Goal: Task Accomplishment & Management: Use online tool/utility

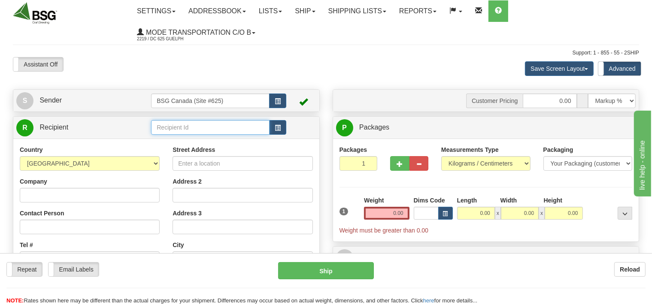
click at [197, 125] on input "text" at bounding box center [210, 127] width 118 height 15
click at [173, 126] on input "text" at bounding box center [210, 127] width 118 height 15
drag, startPoint x: 233, startPoint y: 128, endPoint x: 135, endPoint y: 138, distance: 98.8
click at [151, 135] on input "BACKROADS BREWING" at bounding box center [210, 127] width 118 height 15
type input "BACKROADS BREWING"
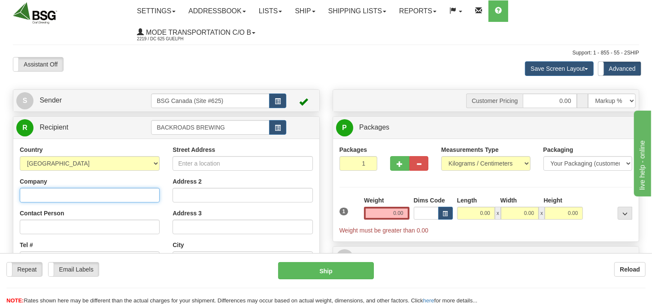
click at [90, 197] on input "Company" at bounding box center [90, 195] width 140 height 15
paste input "BACKROADS BREWING"
type input "BACKROADS BREWING"
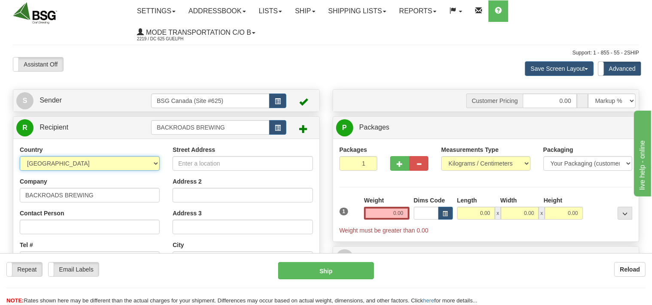
click at [20, 156] on select "[GEOGRAPHIC_DATA] [GEOGRAPHIC_DATA] [GEOGRAPHIC_DATA] [GEOGRAPHIC_DATA] [US_STA…" at bounding box center [90, 163] width 140 height 15
select select "CA"
click option "[GEOGRAPHIC_DATA]" at bounding box center [0, 0] width 0 height 0
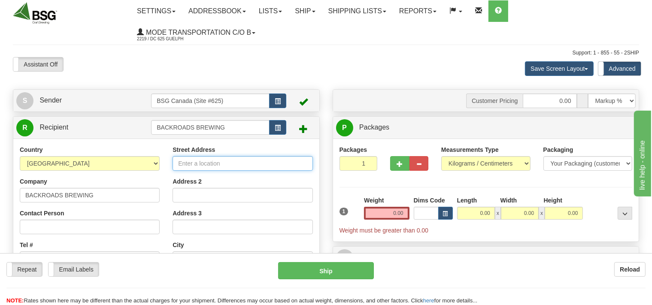
click at [212, 160] on input "Street Address" at bounding box center [242, 163] width 140 height 15
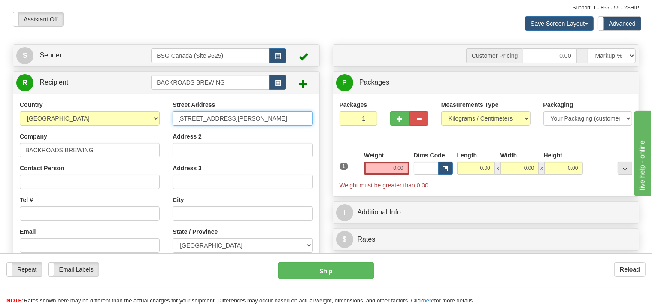
type input "[STREET_ADDRESS][PERSON_NAME]"
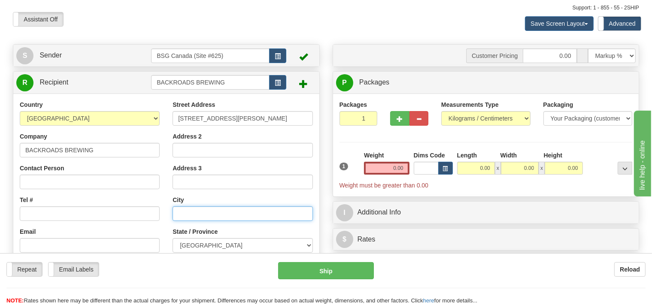
click at [217, 217] on input "text" at bounding box center [242, 213] width 140 height 15
type input "[PERSON_NAME]"
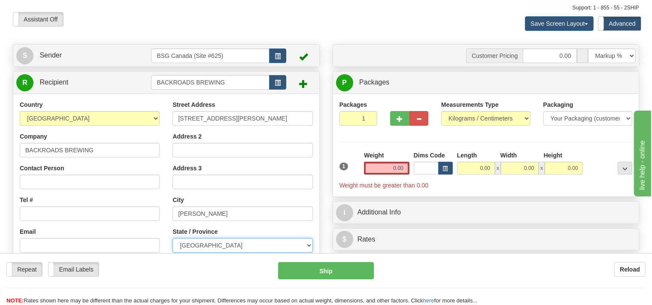
click at [172, 238] on select "[GEOGRAPHIC_DATA] [GEOGRAPHIC_DATA] [GEOGRAPHIC_DATA] [GEOGRAPHIC_DATA] [GEOGRA…" at bounding box center [242, 245] width 140 height 15
select select "BC"
click option "[GEOGRAPHIC_DATA]" at bounding box center [0, 0] width 0 height 0
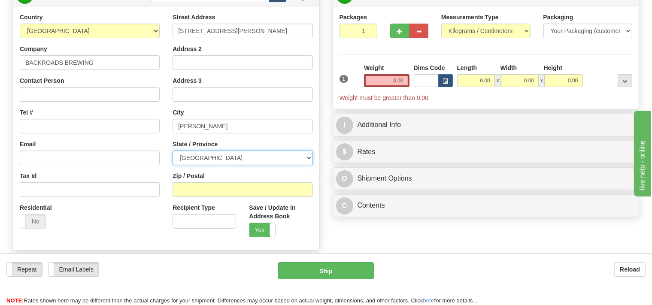
scroll to position [136, 0]
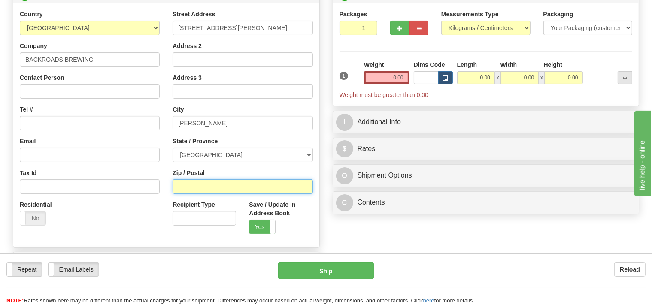
click at [205, 190] on input "Zip / Postal" at bounding box center [242, 186] width 140 height 15
type input "V1L1N9"
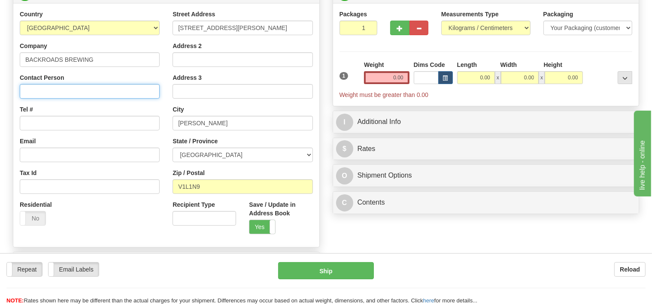
click at [49, 95] on input "Contact Person" at bounding box center [90, 91] width 140 height 15
type input "[PERSON_NAME]"
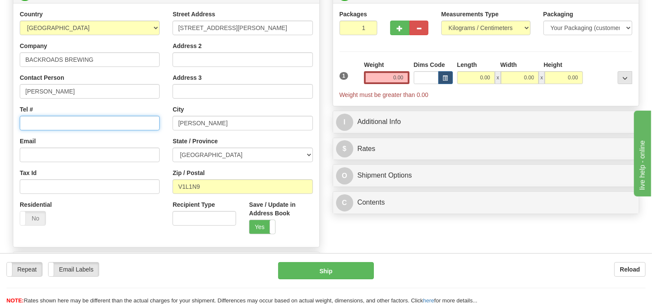
click at [27, 126] on input "Tel #" at bounding box center [90, 123] width 140 height 15
type input "[PHONE_NUMBER]"
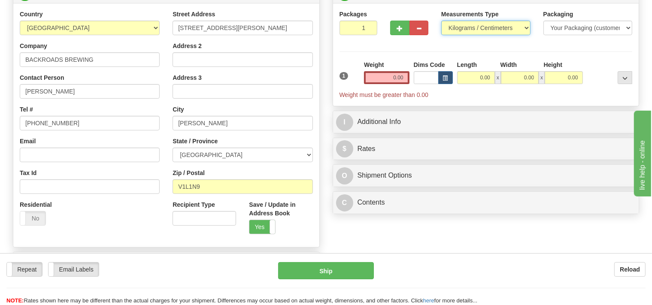
click at [441, 21] on select "Pounds / Inches Kilograms / Centimeters" at bounding box center [485, 28] width 89 height 15
select select "0"
click option "Pounds / Inches" at bounding box center [0, 0] width 0 height 0
click at [390, 75] on input "0.00" at bounding box center [386, 77] width 45 height 13
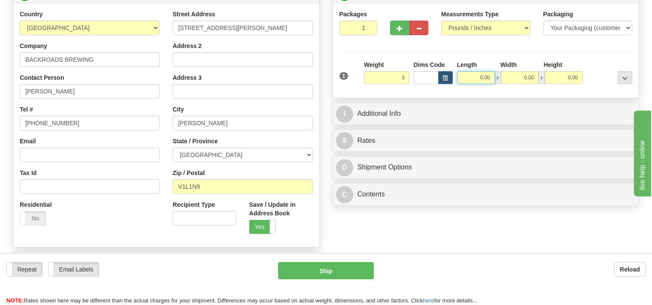
type input "3.00"
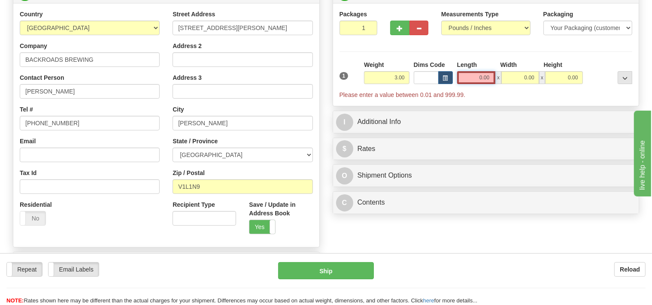
click at [473, 77] on input "0.00" at bounding box center [476, 77] width 39 height 13
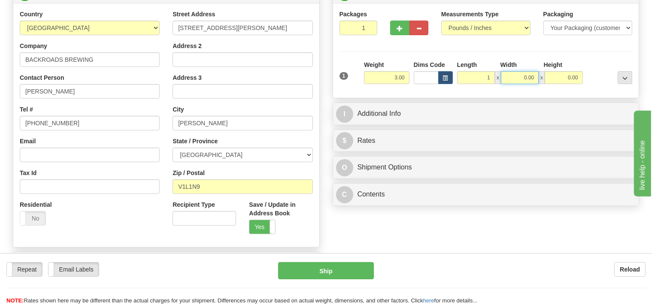
type input "1.00"
click at [509, 80] on input "0.00" at bounding box center [520, 77] width 38 height 13
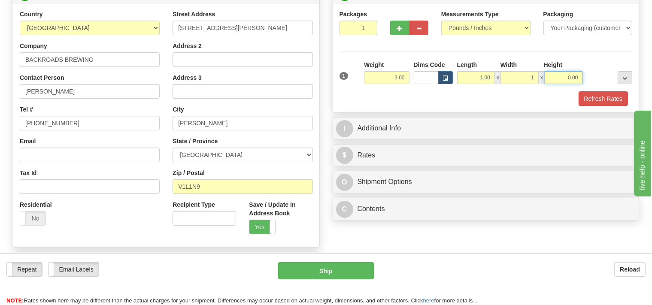
type input "1.00"
click at [548, 75] on input "0.00" at bounding box center [563, 77] width 38 height 13
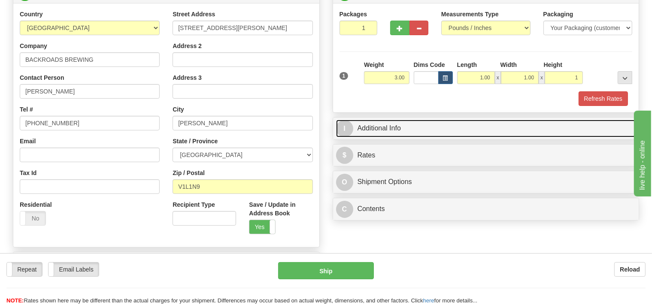
type input "1.00"
click at [427, 124] on link "I Additional Info" at bounding box center [486, 129] width 300 height 18
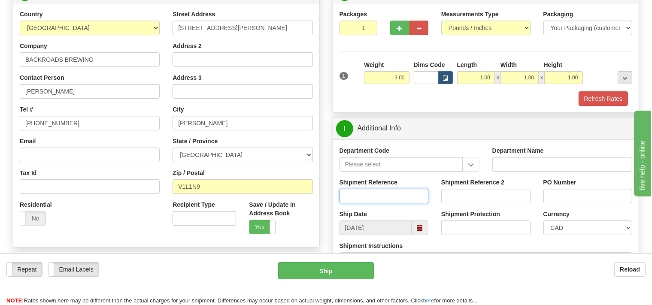
click at [368, 197] on input "Shipment Reference" at bounding box center [383, 196] width 89 height 15
type input "SO170-150054"
click at [589, 102] on button "Refresh Rates" at bounding box center [602, 98] width 49 height 15
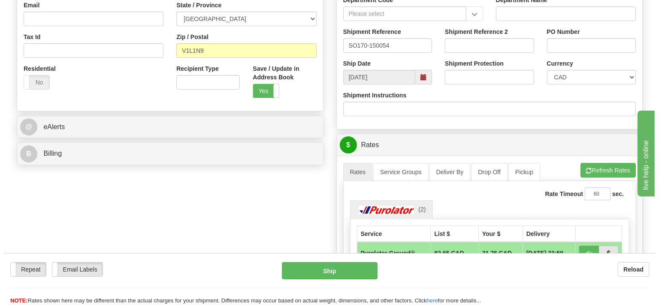
scroll to position [317, 0]
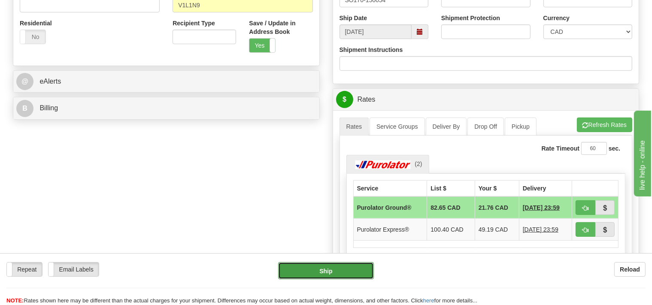
click at [357, 270] on button "Ship" at bounding box center [326, 270] width 96 height 17
type input "260"
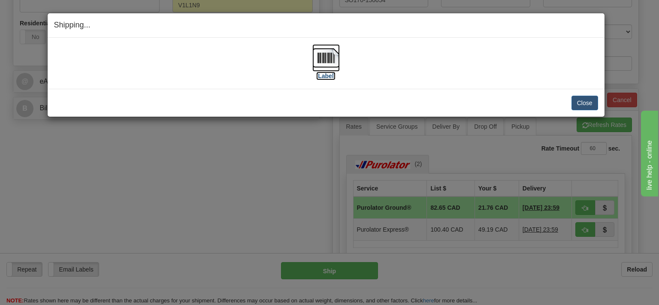
click at [325, 63] on img at bounding box center [325, 57] width 27 height 27
click at [584, 103] on button "Close" at bounding box center [585, 103] width 27 height 15
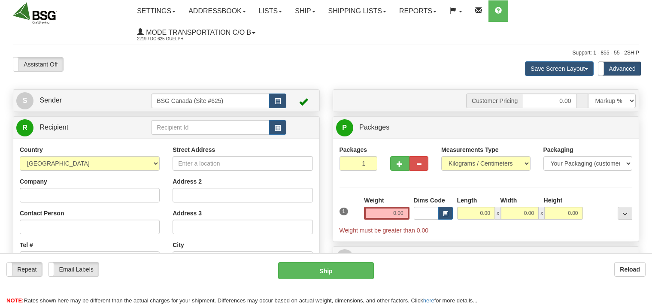
click at [200, 124] on div "Toggle navigation Settings Shipping Preferences Fields Preferences New" at bounding box center [326, 242] width 652 height 485
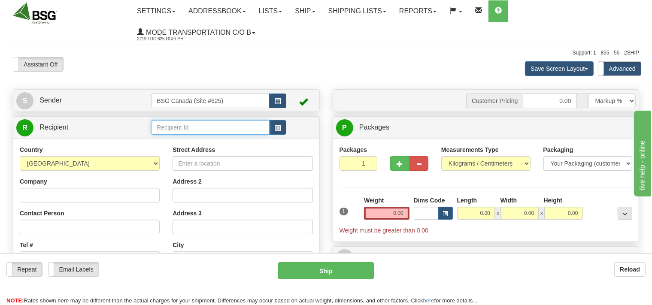
click at [199, 135] on input "text" at bounding box center [210, 127] width 118 height 15
click at [200, 128] on input "text" at bounding box center [210, 127] width 118 height 15
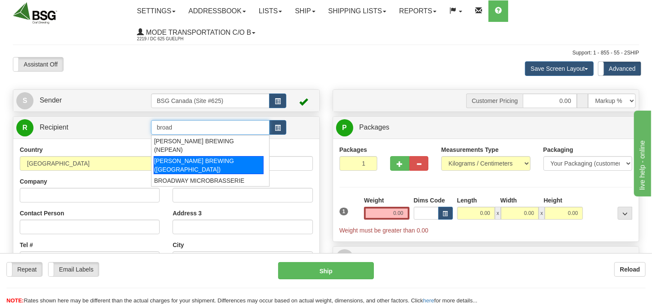
click at [191, 156] on div "BROADHEAD BREWING (ORLEANS)" at bounding box center [209, 165] width 110 height 18
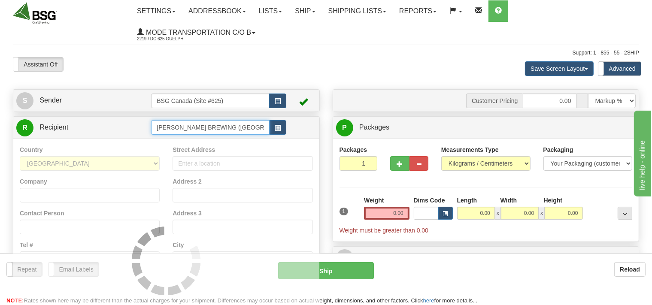
type input "BROADHEAD BREWING (ORLEANS)"
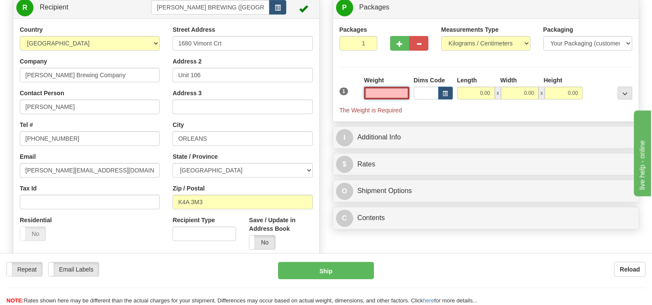
scroll to position [136, 0]
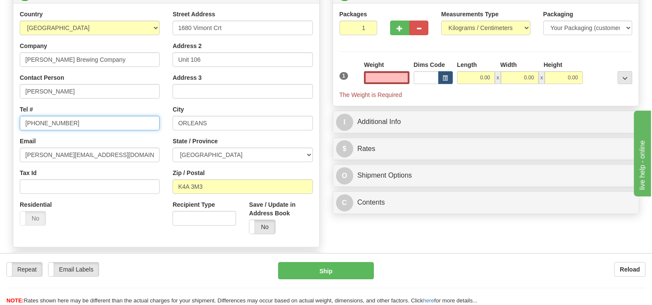
type input "0.00"
drag, startPoint x: 67, startPoint y: 124, endPoint x: 49, endPoint y: 123, distance: 18.5
click at [49, 123] on input "613 240 0638" at bounding box center [90, 123] width 140 height 15
type input "613 240 6938"
click at [532, 27] on div "Measurements Type Pounds / Inches Kilograms / Centimeters" at bounding box center [486, 26] width 102 height 32
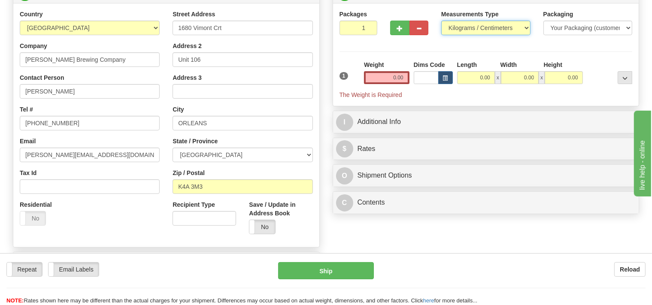
click at [441, 21] on select "Pounds / Inches Kilograms / Centimeters" at bounding box center [485, 28] width 89 height 15
select select "0"
click option "Pounds / Inches" at bounding box center [0, 0] width 0 height 0
click at [384, 76] on input "0.00" at bounding box center [386, 77] width 45 height 13
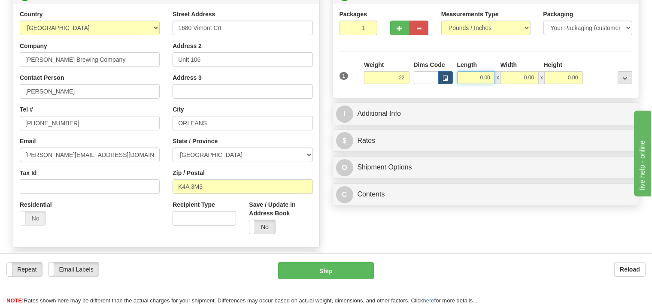
type input "22.00"
click at [471, 76] on input "0.00" at bounding box center [476, 77] width 38 height 13
drag, startPoint x: 481, startPoint y: 78, endPoint x: 505, endPoint y: 75, distance: 23.3
click at [495, 75] on input "24" at bounding box center [476, 77] width 38 height 13
type input "29.00"
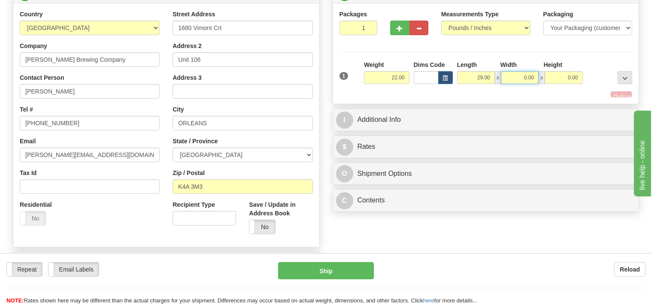
click at [516, 75] on input "0.00" at bounding box center [520, 77] width 38 height 13
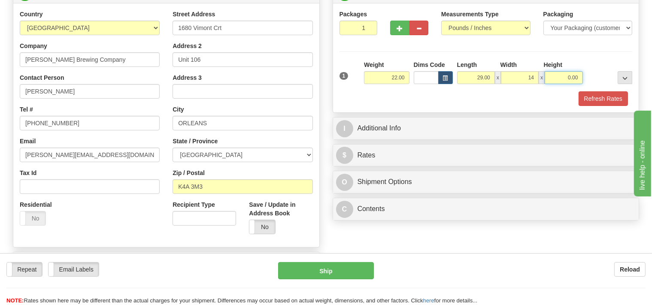
type input "14.00"
click at [557, 77] on input "0.00" at bounding box center [563, 77] width 38 height 13
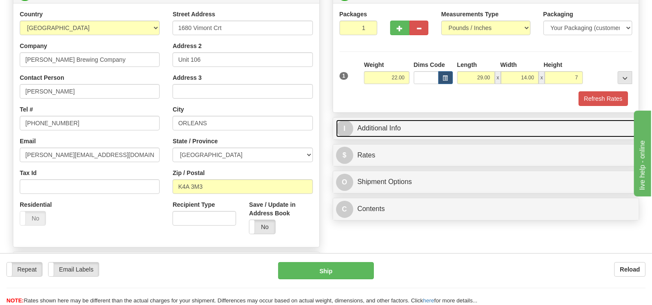
type input "7.00"
click at [395, 128] on link "I Additional Info" at bounding box center [486, 129] width 300 height 18
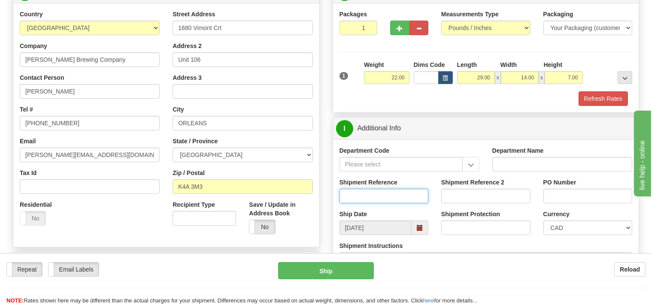
click at [369, 195] on input "Shipment Reference" at bounding box center [383, 196] width 89 height 15
type input "SO170-150163"
click at [584, 97] on button "Refresh Rates" at bounding box center [602, 98] width 49 height 15
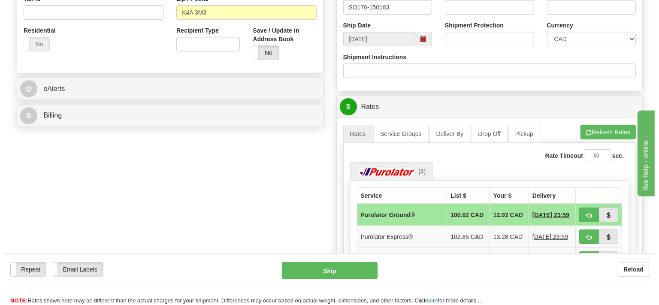
scroll to position [317, 0]
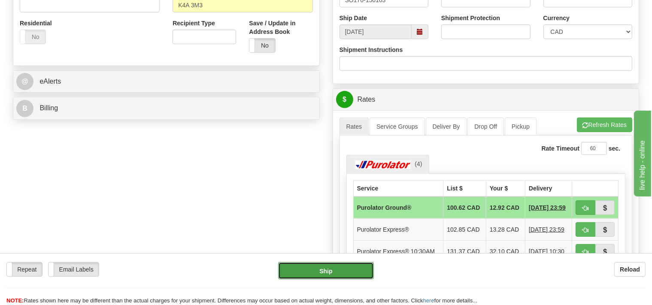
click at [363, 269] on button "Ship" at bounding box center [326, 270] width 96 height 17
type input "260"
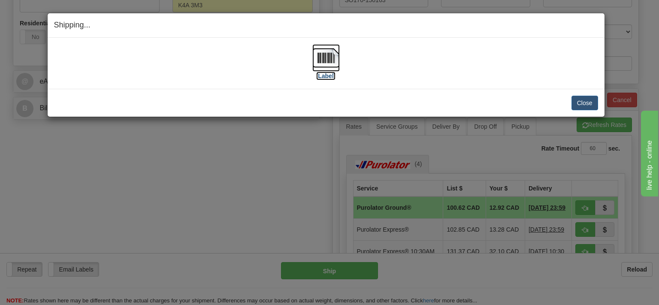
click at [329, 58] on img at bounding box center [325, 57] width 27 height 27
click at [578, 97] on button "Close" at bounding box center [585, 103] width 27 height 15
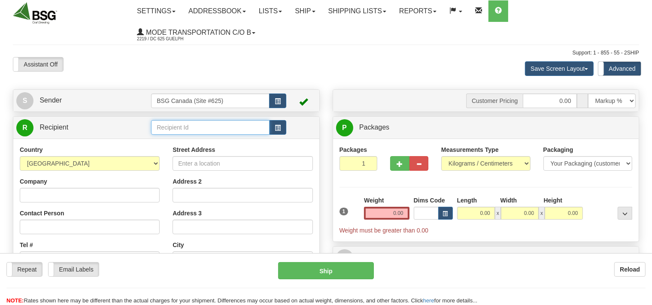
click at [205, 127] on input "text" at bounding box center [210, 127] width 118 height 15
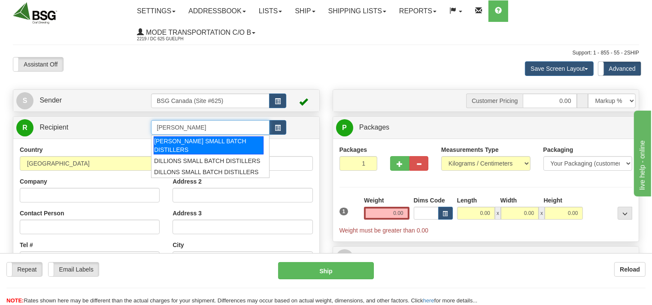
click at [189, 138] on div "[PERSON_NAME] SMALL BATCH DISTILLERS" at bounding box center [209, 145] width 110 height 18
type input "[PERSON_NAME] SMALL BATCH DISTILLERS"
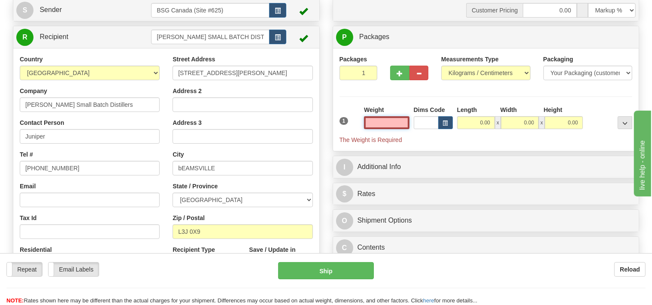
scroll to position [136, 0]
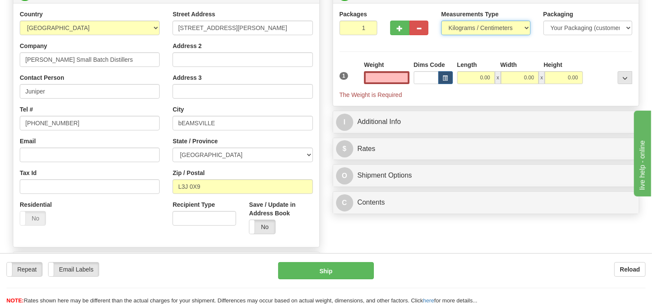
type input "0.00"
click at [441, 21] on select "Pounds / Inches Kilograms / Centimeters" at bounding box center [485, 28] width 89 height 15
select select "0"
click option "Pounds / Inches" at bounding box center [0, 0] width 0 height 0
click at [382, 78] on input "0.00" at bounding box center [386, 77] width 45 height 13
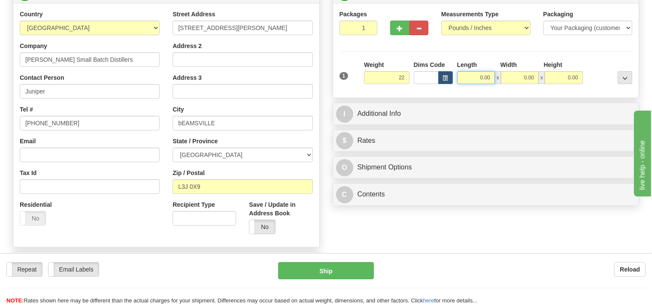
type input "22.00"
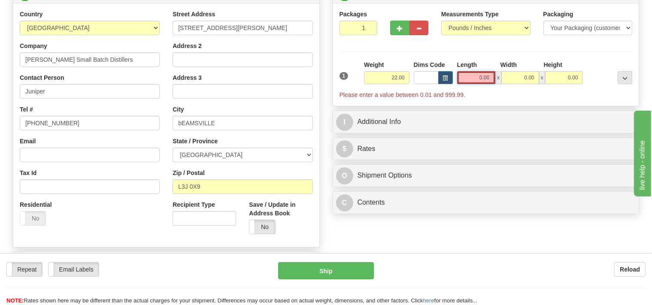
click at [476, 80] on input "0.00" at bounding box center [476, 77] width 39 height 13
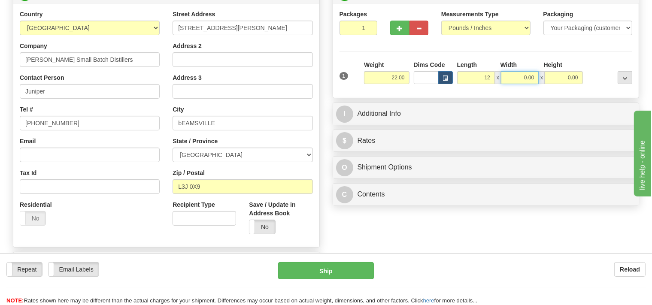
type input "12.00"
click at [517, 78] on input "0.00" at bounding box center [520, 77] width 38 height 13
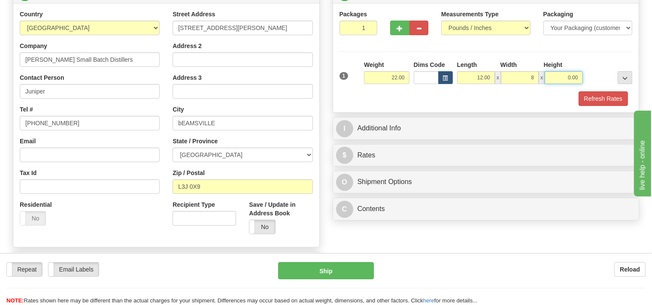
type input "8.00"
click at [558, 76] on input "0.00" at bounding box center [563, 77] width 38 height 13
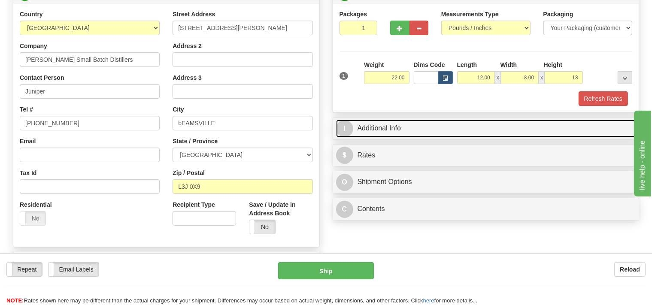
type input "13.00"
click at [421, 128] on link "I Additional Info" at bounding box center [486, 129] width 300 height 18
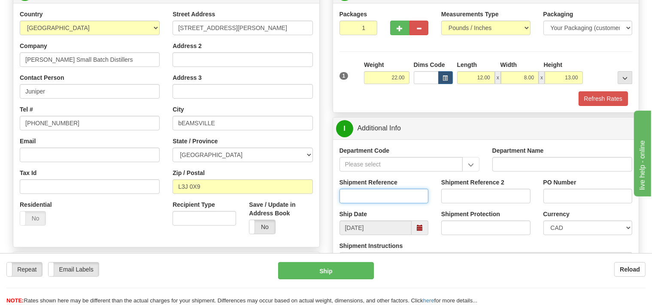
click at [367, 197] on input "Shipment Reference" at bounding box center [383, 196] width 89 height 15
type input "SO170-150147"
click at [590, 94] on button "Refresh Rates" at bounding box center [602, 98] width 49 height 15
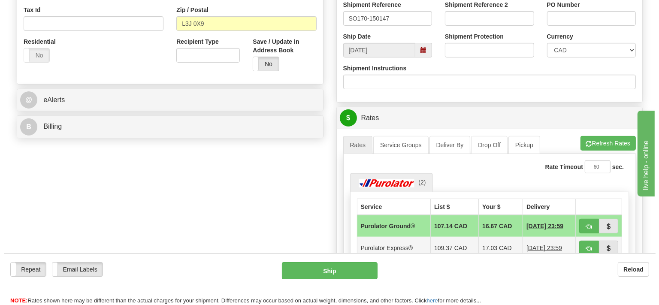
scroll to position [317, 0]
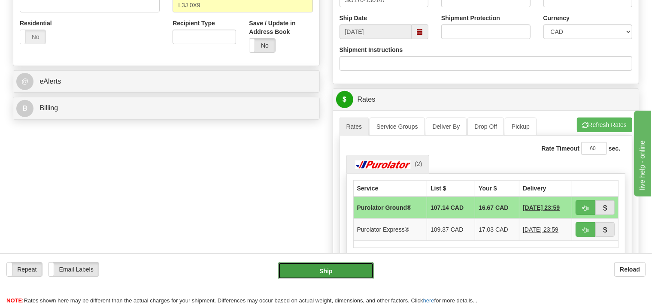
click at [348, 266] on button "Ship" at bounding box center [326, 270] width 96 height 17
type input "260"
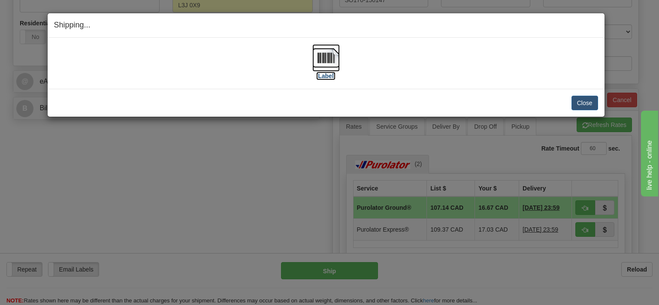
click at [325, 65] on img at bounding box center [325, 57] width 27 height 27
click at [590, 100] on button "Close" at bounding box center [585, 103] width 27 height 15
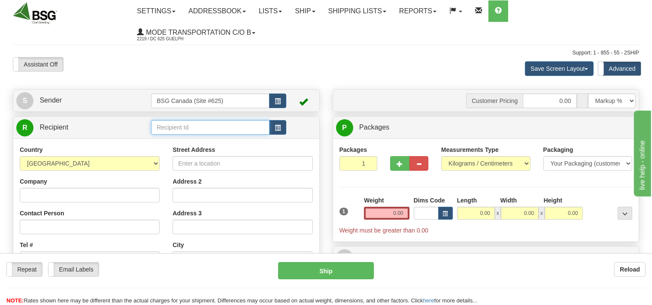
click at [177, 130] on input "text" at bounding box center [210, 127] width 118 height 15
click at [218, 140] on div "DISTILLERIE DES CANTONS DE L'EST" at bounding box center [209, 140] width 110 height 9
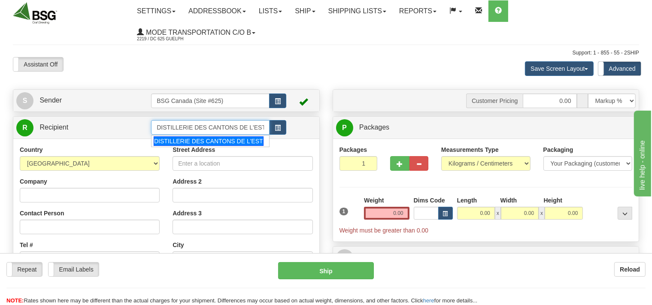
type input "DISTILLERIE DES CANTONS DE L'EST"
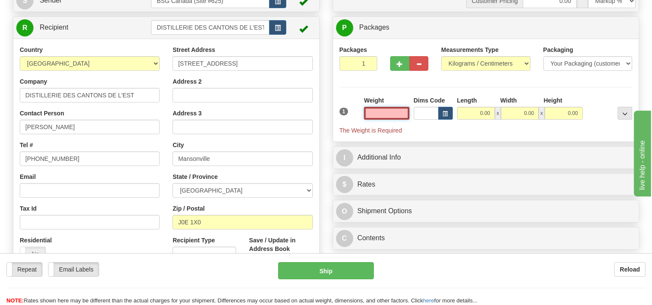
scroll to position [45, 0]
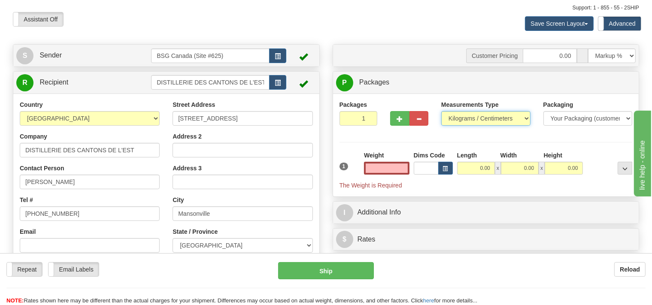
type input "0.00"
click at [441, 111] on select "Pounds / Inches Kilograms / Centimeters" at bounding box center [485, 118] width 89 height 15
select select "0"
click option "Pounds / Inches" at bounding box center [0, 0] width 0 height 0
click at [389, 163] on input "0.00" at bounding box center [386, 168] width 45 height 13
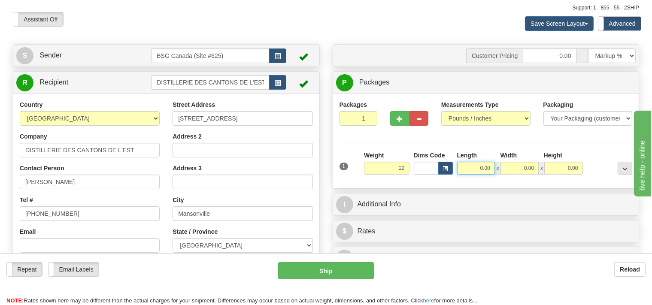
type input "22.00"
click at [463, 162] on input "0.00" at bounding box center [476, 168] width 38 height 13
type input "12.00"
click at [509, 169] on input "0.00" at bounding box center [520, 168] width 38 height 13
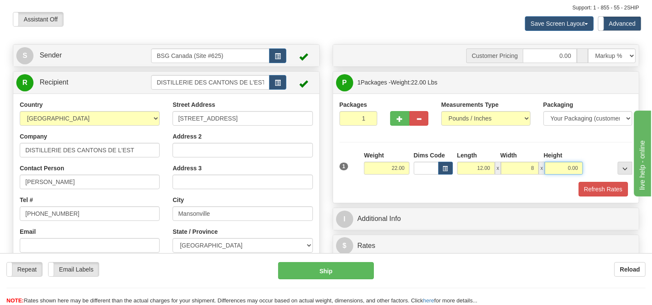
type input "8.00"
click at [556, 167] on input "0.00" at bounding box center [563, 168] width 38 height 13
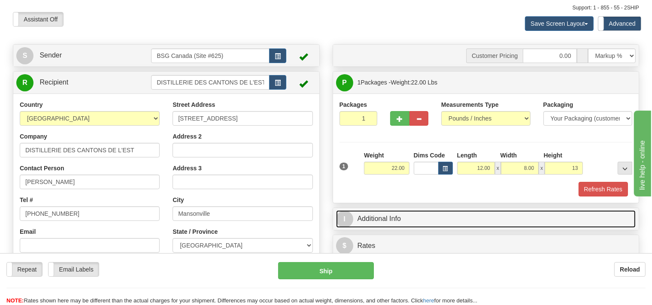
type input "13.00"
click at [394, 217] on link "I Additional Info" at bounding box center [486, 219] width 300 height 18
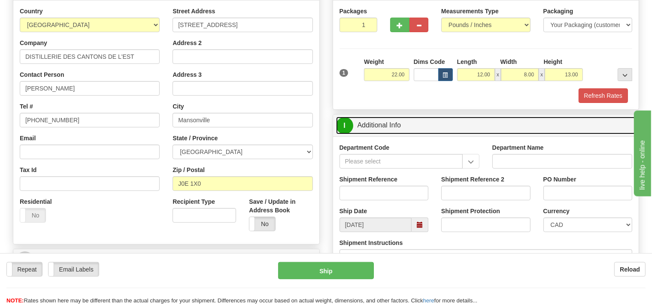
scroll to position [136, 0]
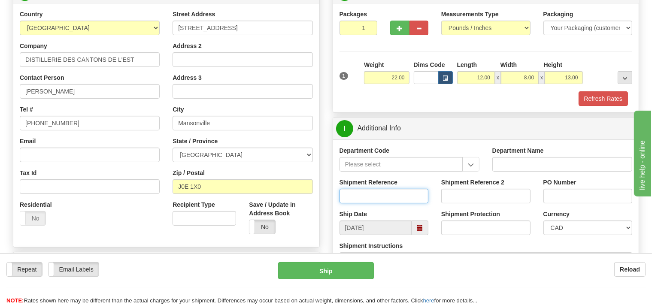
click at [374, 192] on input "Shipment Reference" at bounding box center [383, 196] width 89 height 15
type input "SO170-150048"
click at [609, 98] on button "Refresh Rates" at bounding box center [602, 98] width 49 height 15
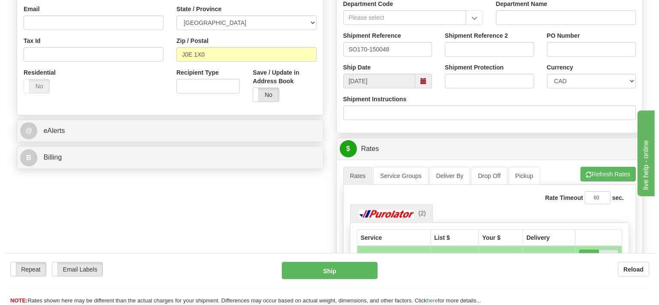
scroll to position [272, 0]
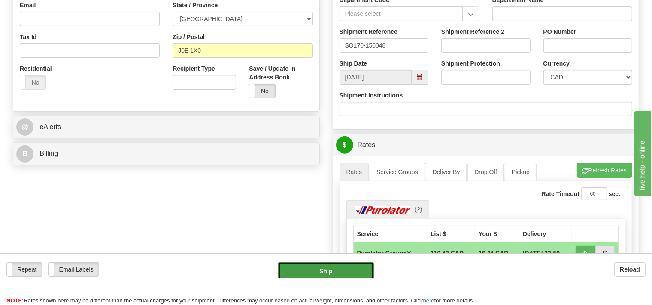
click at [333, 267] on button "Ship" at bounding box center [326, 270] width 96 height 17
type input "260"
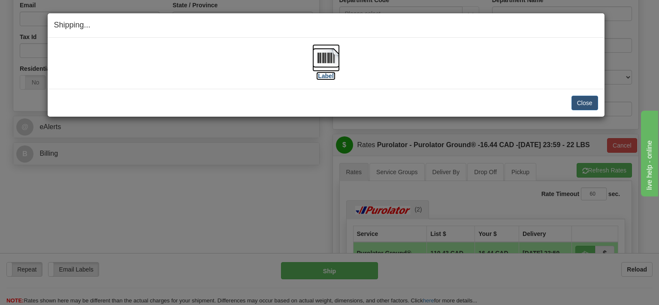
click at [327, 59] on img at bounding box center [325, 57] width 27 height 27
